Goal: Use online tool/utility: Utilize a website feature to perform a specific function

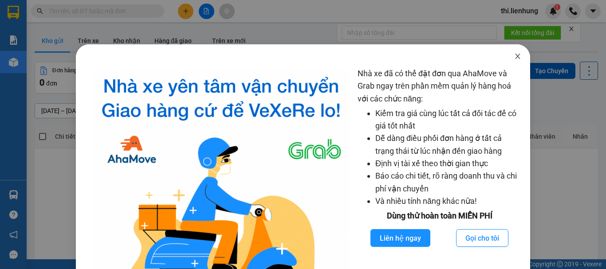
click at [515, 56] on icon "close" at bounding box center [517, 56] width 5 height 5
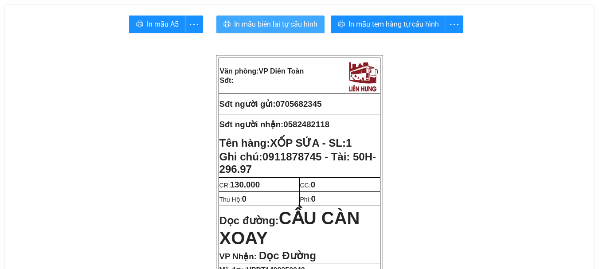
click at [278, 22] on span "In mẫu biên lai tự cấu hình" at bounding box center [275, 24] width 83 height 11
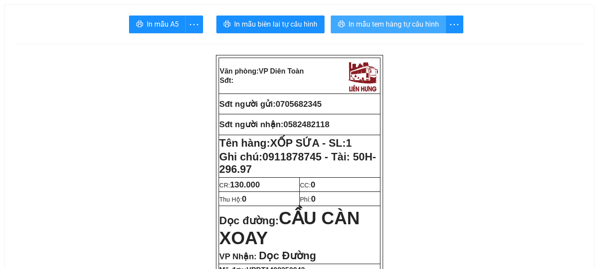
click at [366, 26] on span "In mẫu tem hàng tự cấu hình" at bounding box center [394, 24] width 90 height 11
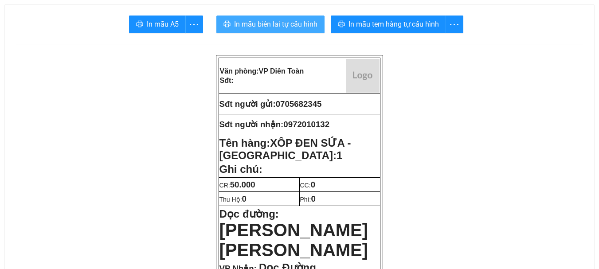
click at [285, 28] on span "In mẫu biên lai tự cấu hình" at bounding box center [275, 24] width 83 height 11
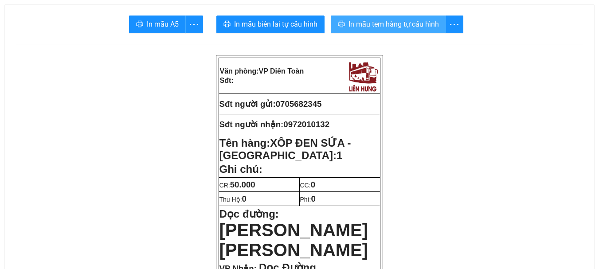
click at [369, 27] on span "In mẫu tem hàng tự cấu hình" at bounding box center [394, 24] width 90 height 11
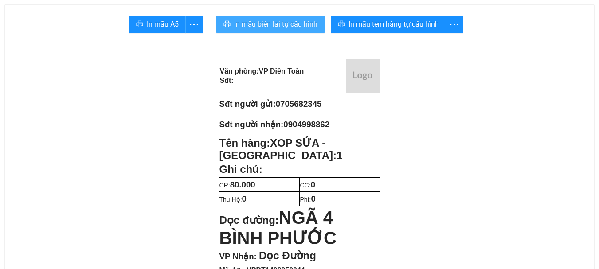
click at [278, 26] on span "In mẫu biên lai tự cấu hình" at bounding box center [275, 24] width 83 height 11
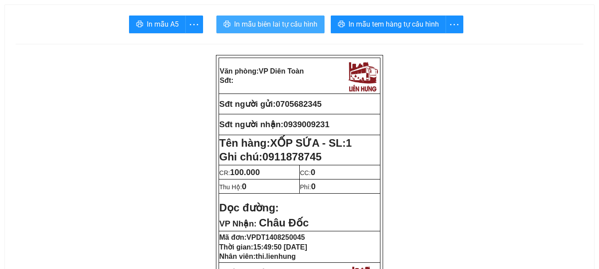
click at [263, 26] on span "In mẫu biên lai tự cấu hình" at bounding box center [275, 24] width 83 height 11
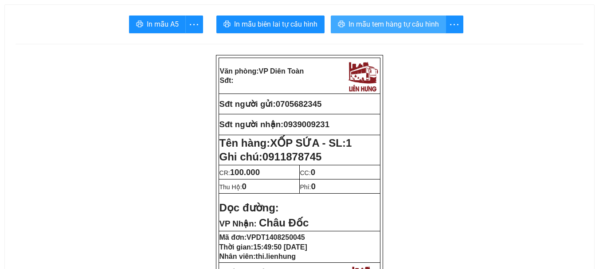
click at [368, 23] on span "In mẫu tem hàng tự cấu hình" at bounding box center [394, 24] width 90 height 11
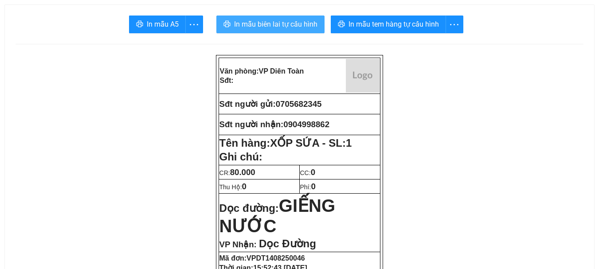
click at [275, 23] on span "In mẫu biên lai tự cấu hình" at bounding box center [275, 24] width 83 height 11
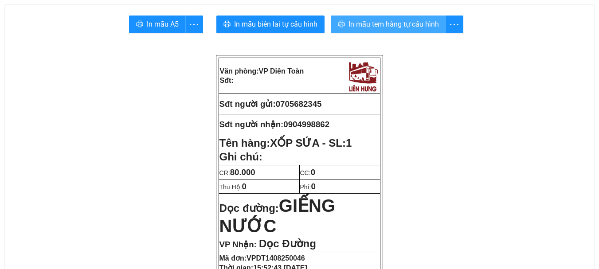
click at [401, 25] on span "In mẫu tem hàng tự cấu hình" at bounding box center [394, 24] width 90 height 11
